Goal: Transaction & Acquisition: Purchase product/service

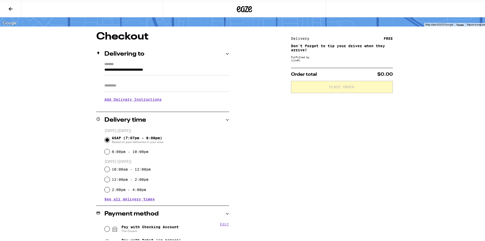
scroll to position [75, 0]
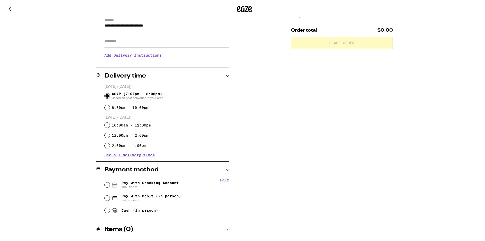
click at [169, 183] on span "Pay with Checking Account The Dream" at bounding box center [149, 184] width 57 height 8
click at [110, 183] on input "Pay with Checking Account The Dream" at bounding box center [107, 183] width 5 height 5
radio input "true"
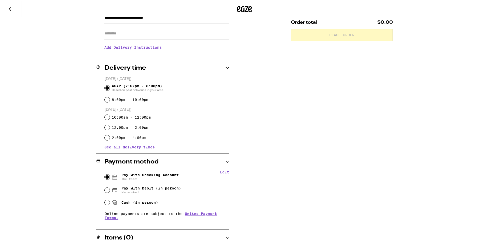
scroll to position [91, 0]
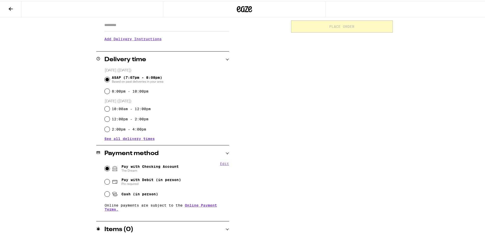
click at [211, 226] on div "Items ( 0 )" at bounding box center [162, 228] width 133 height 6
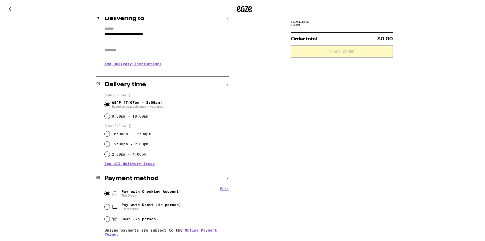
scroll to position [0, 0]
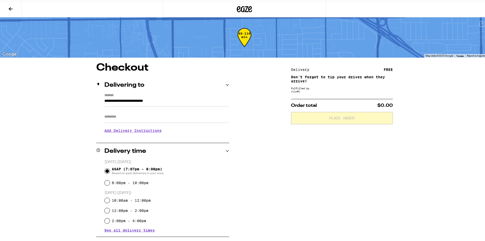
click at [15, 8] on button at bounding box center [10, 8] width 21 height 16
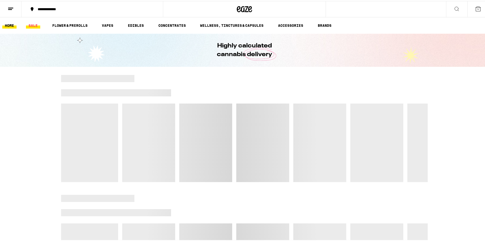
click at [36, 23] on link "SALE" at bounding box center [33, 24] width 14 height 6
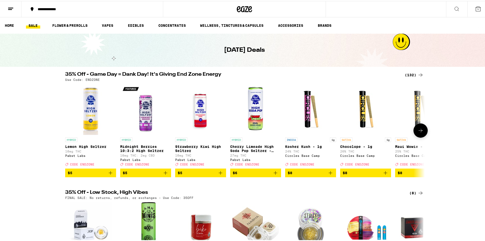
click at [275, 175] on icon "Add to bag" at bounding box center [276, 172] width 6 height 6
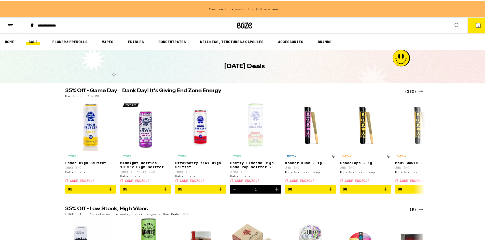
click at [418, 90] on icon at bounding box center [421, 90] width 6 height 6
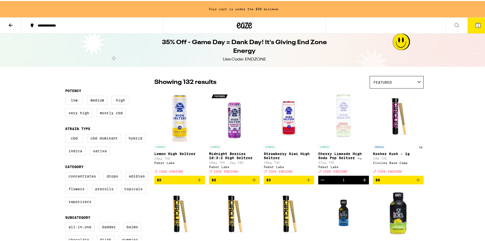
click at [407, 80] on div "Featured" at bounding box center [396, 81] width 53 height 12
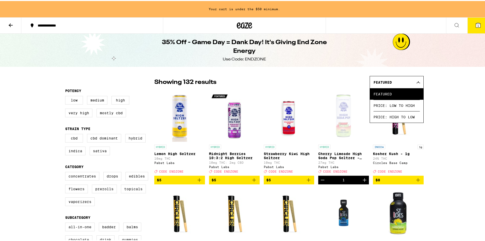
click at [407, 80] on div "Featured" at bounding box center [396, 81] width 53 height 12
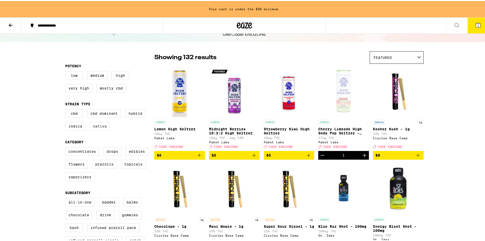
scroll to position [25, 0]
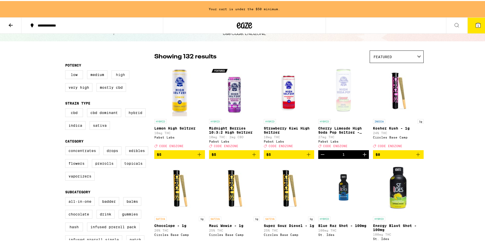
click at [118, 76] on label "High" at bounding box center [121, 73] width 18 height 9
click at [66, 70] on input "High" at bounding box center [66, 70] width 0 height 0
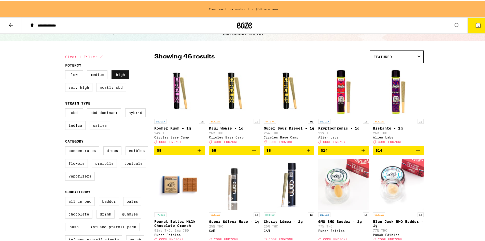
click at [118, 76] on label "High" at bounding box center [121, 73] width 18 height 9
click at [66, 70] on input "High" at bounding box center [66, 70] width 0 height 0
checkbox input "false"
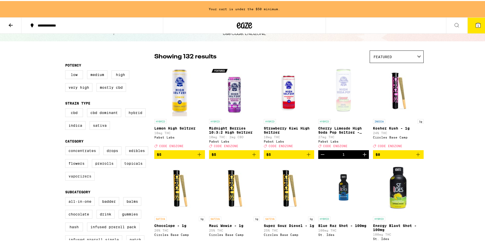
click at [80, 179] on label "Vaporizers" at bounding box center [80, 175] width 30 height 9
click at [66, 146] on input "Vaporizers" at bounding box center [66, 146] width 0 height 0
checkbox input "true"
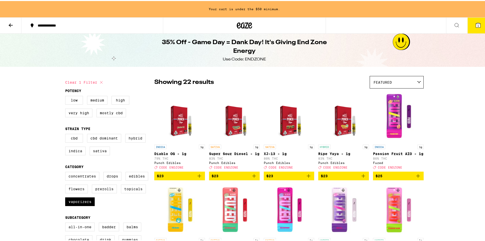
click at [13, 24] on button at bounding box center [10, 25] width 21 height 16
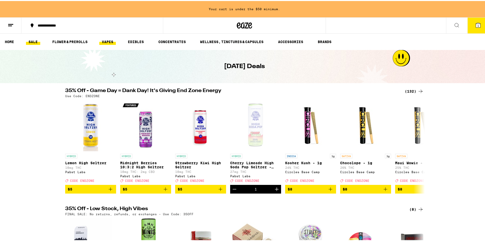
click at [106, 41] on link "VAPES" at bounding box center [107, 41] width 17 height 6
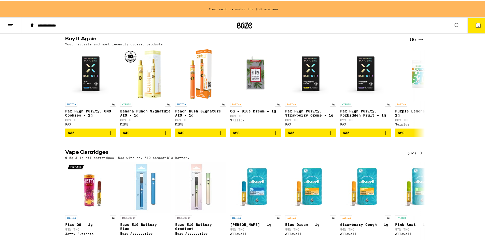
scroll to position [51, 0]
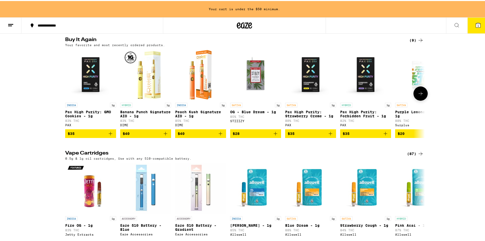
click at [274, 137] on button "$28" at bounding box center [255, 132] width 51 height 9
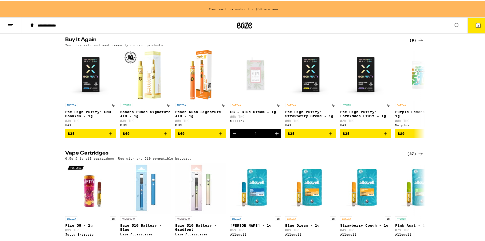
click at [411, 38] on div "(9)" at bounding box center [417, 39] width 14 height 6
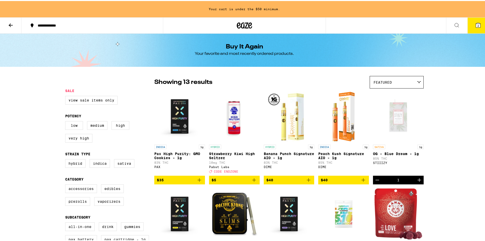
click at [390, 114] on div "Open page for OG - Blue Dream - 1g from STIIIZY" at bounding box center [398, 115] width 51 height 51
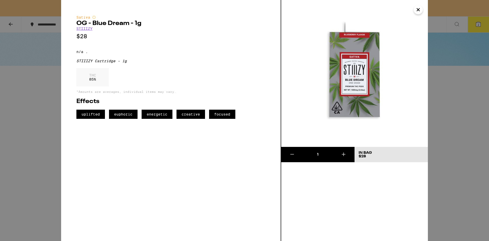
click at [83, 30] on link "STIIIZY" at bounding box center [84, 28] width 16 height 4
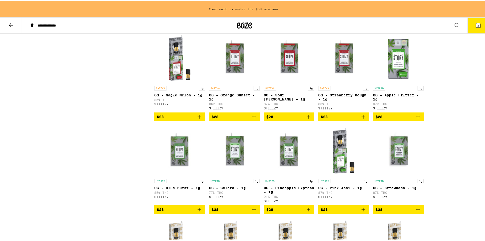
scroll to position [713, 0]
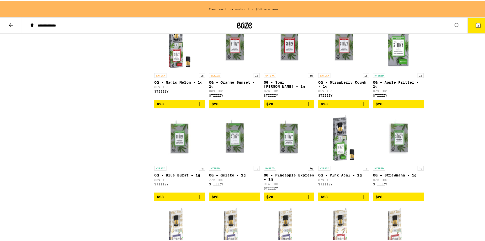
click at [198, 105] on icon "Add to bag" at bounding box center [200, 103] width 4 height 4
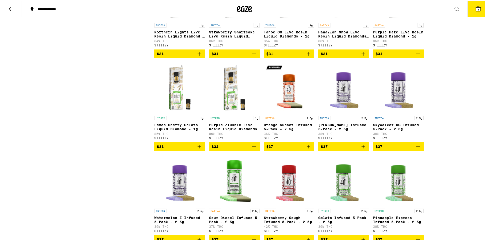
scroll to position [901, 0]
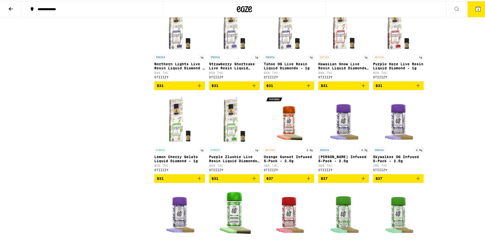
click at [252, 88] on icon "Add to bag" at bounding box center [254, 85] width 6 height 6
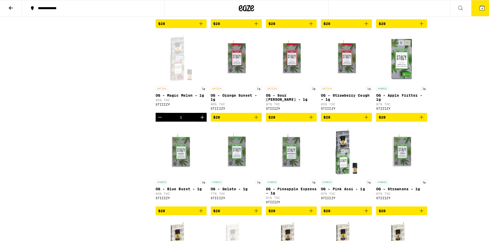
scroll to position [671, 0]
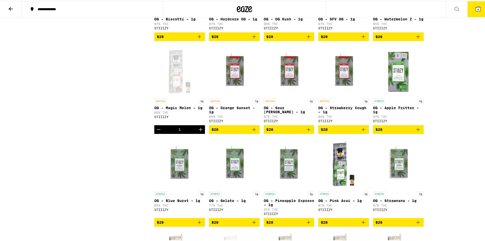
click at [479, 11] on button "4" at bounding box center [478, 8] width 21 height 16
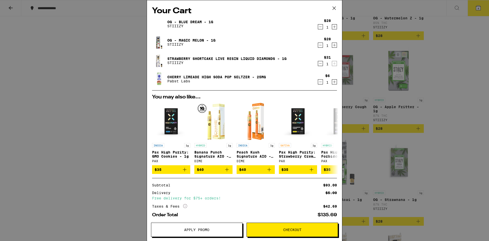
click at [318, 29] on icon "Decrement" at bounding box center [320, 27] width 5 height 6
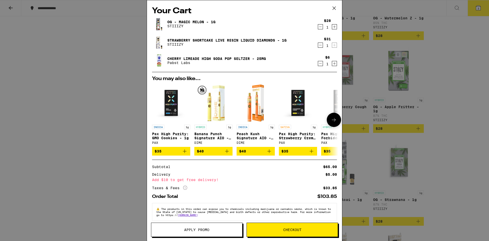
click at [333, 124] on button at bounding box center [334, 120] width 14 height 14
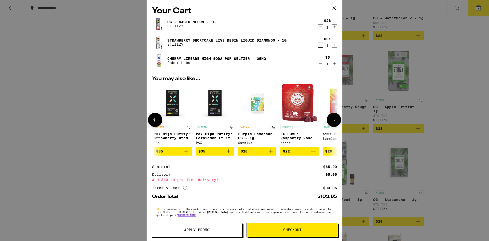
scroll to position [0, 126]
click at [333, 124] on button at bounding box center [334, 120] width 14 height 14
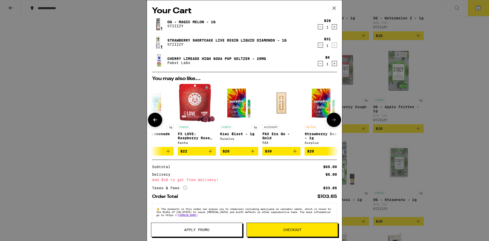
scroll to position [0, 242]
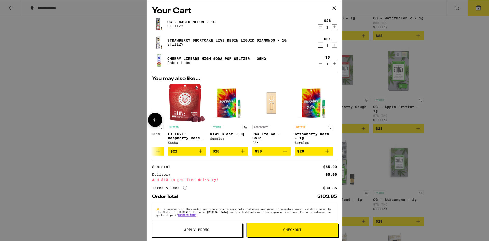
click at [156, 123] on icon at bounding box center [155, 120] width 6 height 6
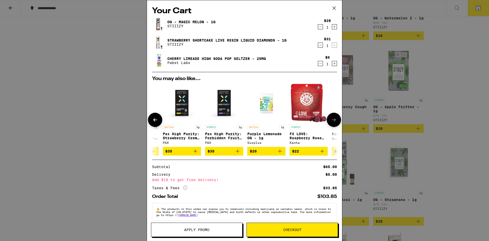
click at [156, 123] on icon at bounding box center [155, 120] width 6 height 6
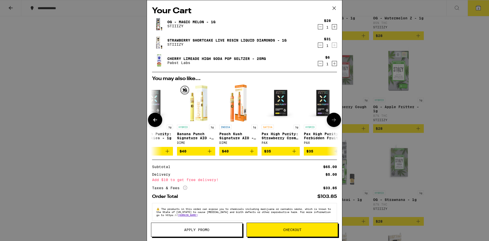
scroll to position [0, 0]
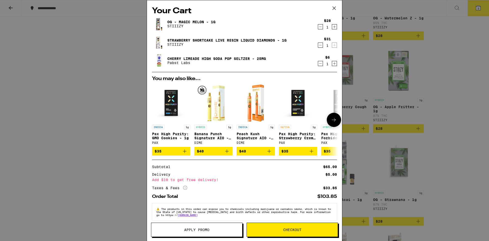
click at [156, 124] on div at bounding box center [155, 120] width 14 height 14
click at [278, 233] on button "Checkout" at bounding box center [292, 229] width 91 height 14
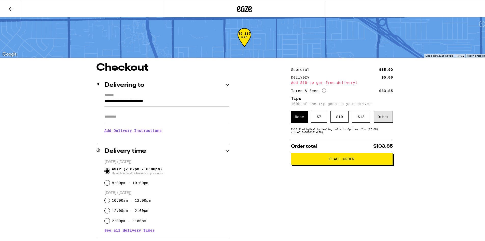
click at [375, 118] on div "Other" at bounding box center [383, 116] width 19 height 12
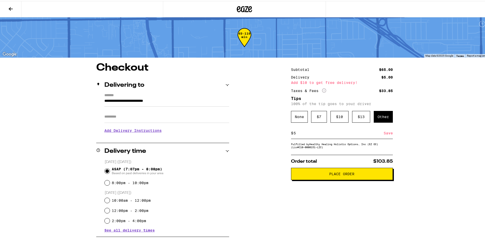
type input "5"
click at [320, 205] on div "Subtotal $65.00 Delivery $5.00 Add $10 to get free delivery! Taxes & Fees More …" at bounding box center [342, 222] width 102 height 321
click at [384, 135] on div "Save" at bounding box center [388, 131] width 9 height 11
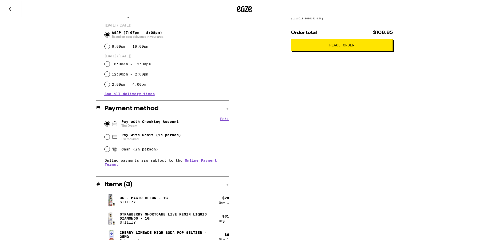
scroll to position [142, 0]
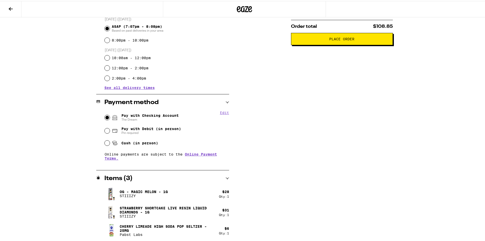
click at [341, 47] on div "Subtotal $65.00 Delivery $5.00 Add $10 to get free delivery! Taxes & Fees More …" at bounding box center [342, 79] width 102 height 321
click at [341, 43] on button "Place Order" at bounding box center [342, 38] width 102 height 12
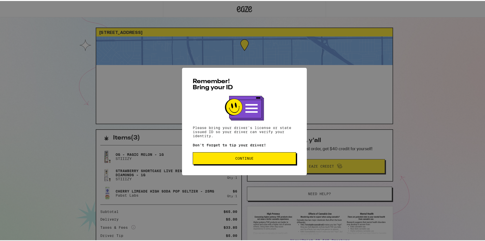
click at [252, 159] on span "Continue" at bounding box center [244, 157] width 18 height 4
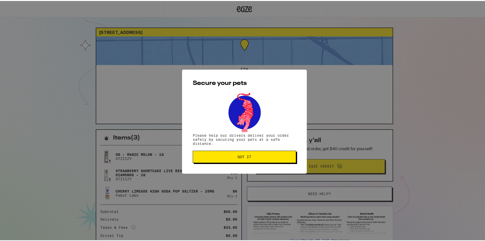
click at [252, 160] on button "Got it" at bounding box center [244, 156] width 103 height 12
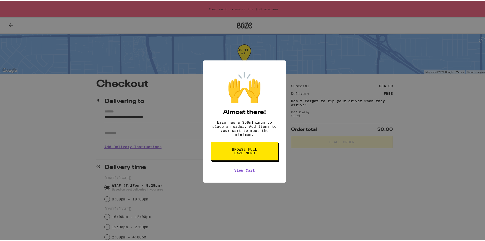
click at [259, 154] on button "Browse full Eaze Menu" at bounding box center [244, 150] width 67 height 19
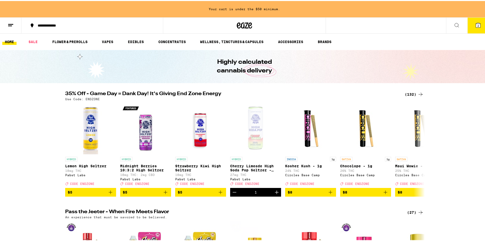
click at [473, 28] on button "2" at bounding box center [478, 25] width 21 height 16
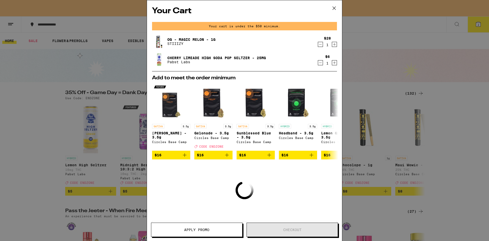
click at [334, 8] on icon at bounding box center [334, 8] width 3 height 3
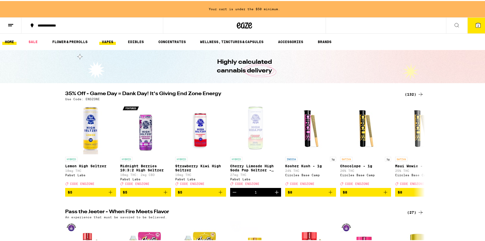
click at [109, 43] on link "VAPES" at bounding box center [107, 41] width 17 height 6
click at [111, 42] on link "VAPES" at bounding box center [107, 41] width 17 height 6
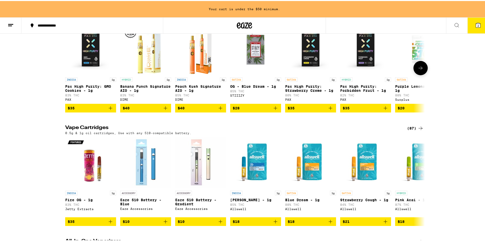
scroll to position [25, 0]
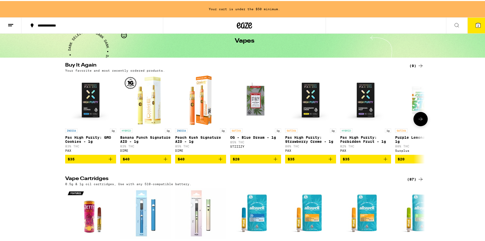
click at [306, 111] on img "Open page for Pax High Purity: Strawberry Creme - 1g from PAX" at bounding box center [310, 99] width 51 height 51
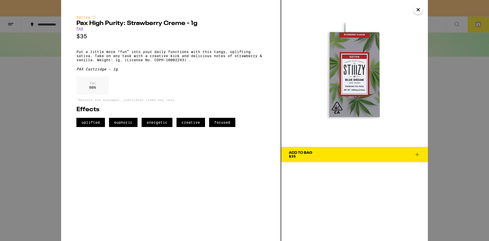
click at [422, 10] on button "Close" at bounding box center [418, 9] width 9 height 9
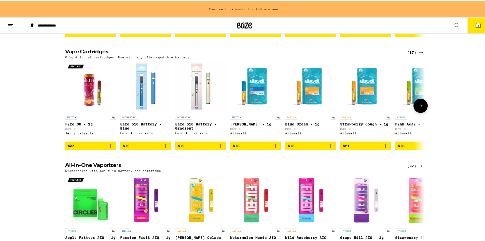
scroll to position [25, 0]
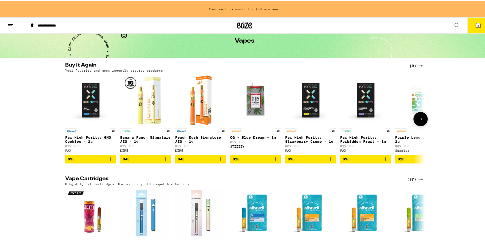
click at [425, 123] on div at bounding box center [421, 118] width 14 height 14
click at [421, 120] on icon at bounding box center [421, 118] width 6 height 6
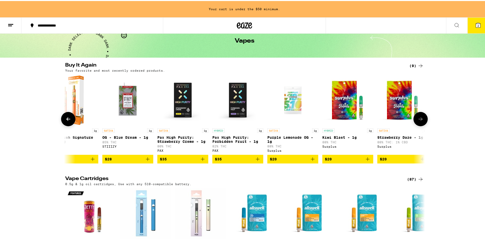
scroll to position [0, 137]
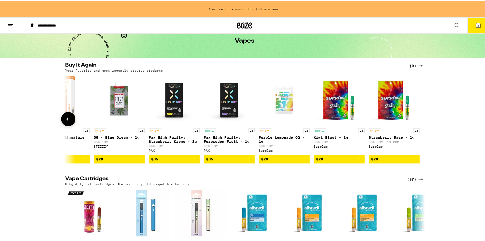
click at [421, 120] on div at bounding box center [421, 118] width 14 height 14
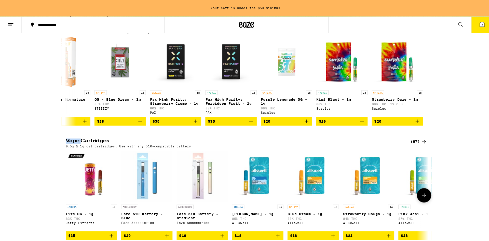
scroll to position [51, 0]
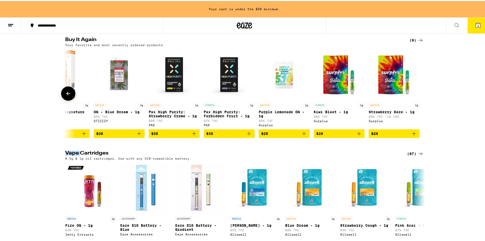
click at [120, 87] on img "Open page for OG - Blue Dream - 1g from STIIIZY" at bounding box center [119, 73] width 51 height 51
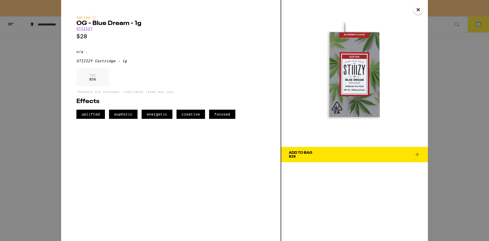
click at [87, 30] on link "STIIIZY" at bounding box center [84, 28] width 16 height 4
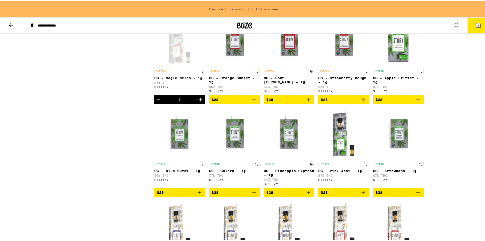
scroll to position [688, 0]
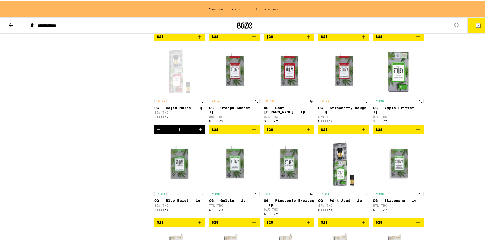
click at [478, 23] on span "2" at bounding box center [479, 24] width 2 height 3
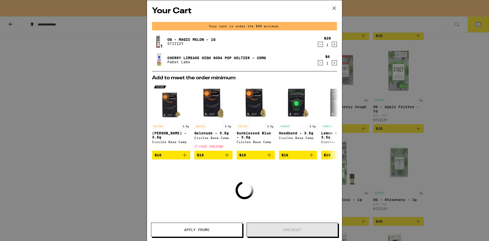
click at [471, 93] on div "Your Cart Your cart is under the $50 minimum. OG - Magic Melon - 1g STIIIZY $28…" at bounding box center [244, 120] width 489 height 241
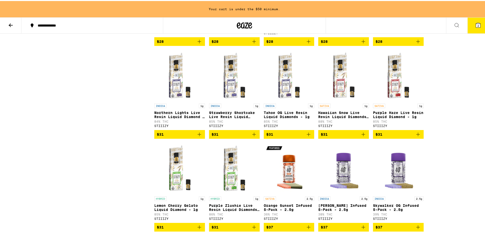
scroll to position [866, 0]
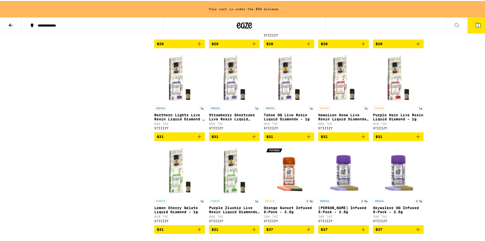
click at [253, 139] on icon "Add to bag" at bounding box center [254, 135] width 6 height 6
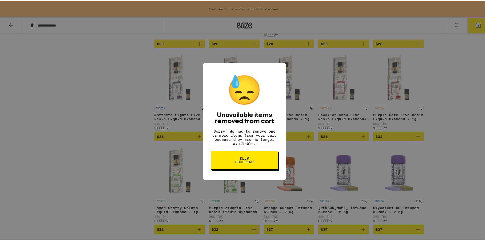
click at [253, 167] on button "Keep Shopping" at bounding box center [244, 159] width 67 height 19
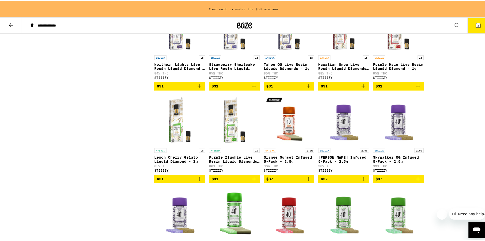
scroll to position [917, 0]
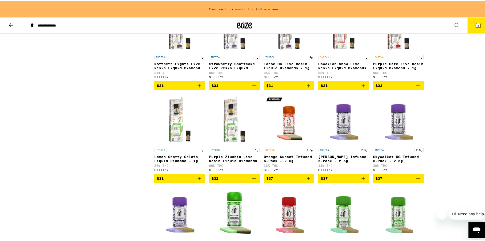
click at [254, 180] on icon "Add to bag" at bounding box center [254, 177] width 6 height 6
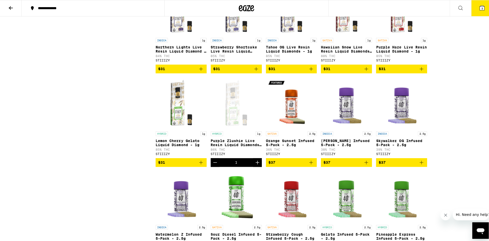
scroll to position [901, 0]
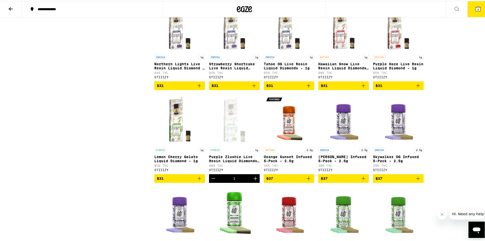
click at [479, 11] on button "3" at bounding box center [478, 8] width 21 height 16
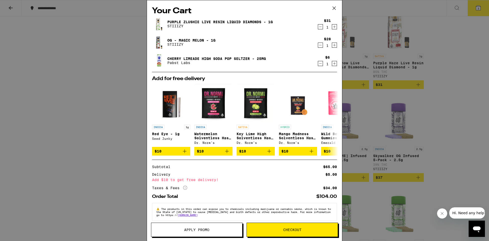
click at [296, 231] on span "Checkout" at bounding box center [292, 230] width 18 height 4
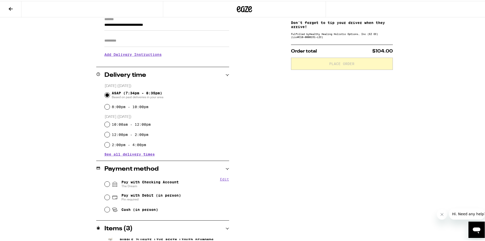
scroll to position [76, 0]
click at [167, 185] on span "The Dream" at bounding box center [149, 184] width 57 height 4
click at [110, 185] on input "Pay with Checking Account The Dream" at bounding box center [107, 182] width 5 height 5
radio input "true"
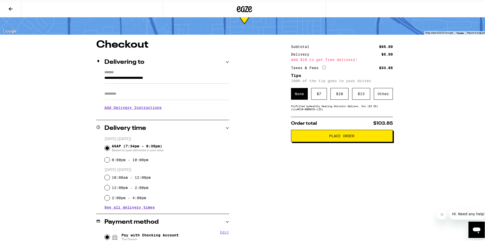
scroll to position [15, 0]
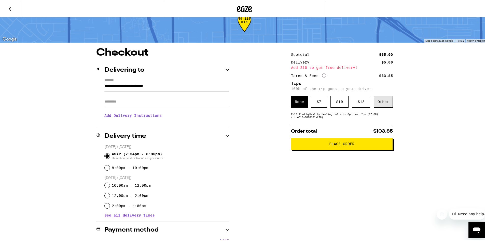
click at [374, 102] on div "Other" at bounding box center [383, 101] width 19 height 12
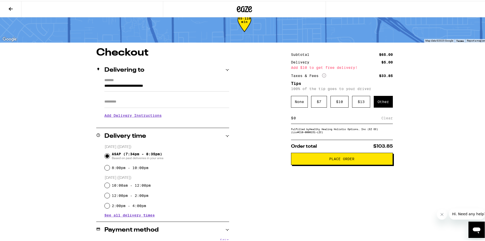
click at [297, 117] on input at bounding box center [337, 117] width 88 height 5
type input "3"
click at [257, 129] on div "**********" at bounding box center [244, 207] width 367 height 321
click at [311, 121] on div "$ 3 Save" at bounding box center [342, 116] width 102 height 11
click at [309, 117] on input "3" at bounding box center [338, 117] width 90 height 5
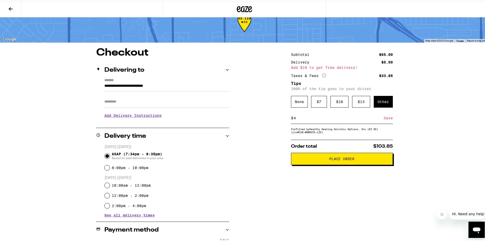
type input "4"
click at [265, 146] on div "**********" at bounding box center [244, 207] width 367 height 321
click at [388, 116] on div "Save" at bounding box center [388, 116] width 9 height 11
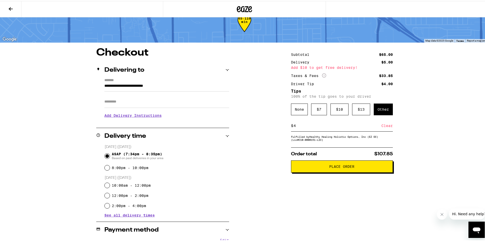
click at [346, 166] on span "Place Order" at bounding box center [341, 166] width 25 height 4
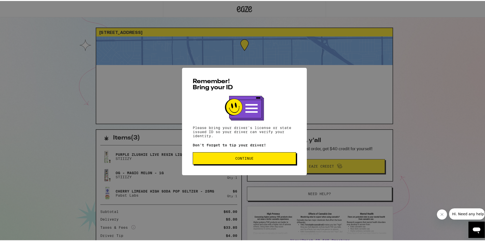
click at [252, 155] on button "Continue" at bounding box center [244, 157] width 103 height 12
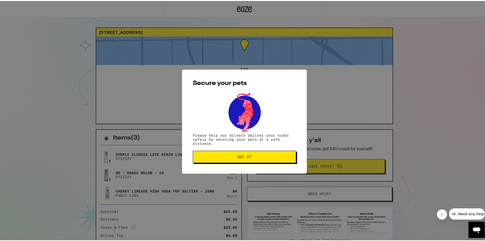
click at [264, 158] on button "Got it" at bounding box center [244, 156] width 103 height 12
